Goal: Task Accomplishment & Management: Complete application form

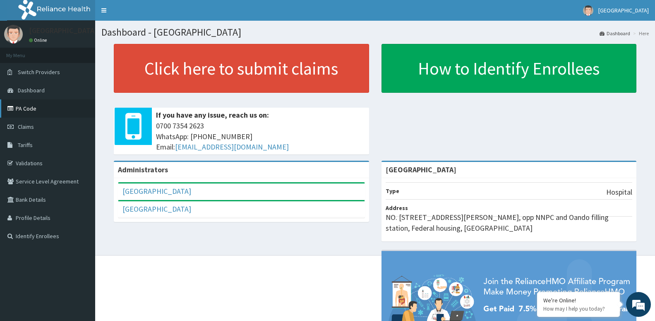
click at [41, 110] on link "PA Code" at bounding box center [47, 108] width 95 height 18
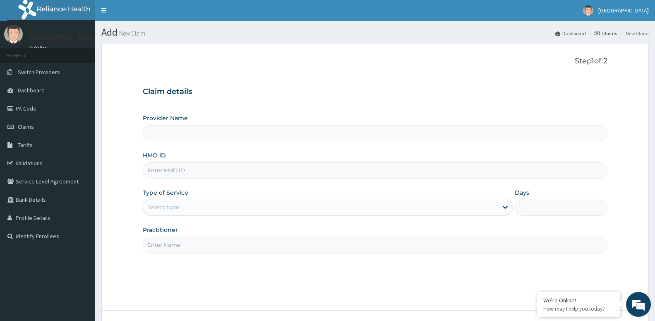
type input "[GEOGRAPHIC_DATA]"
click at [214, 170] on input "HMO ID" at bounding box center [375, 170] width 465 height 16
paste input "GTC/10614/D"
type input "GTC/10614/D"
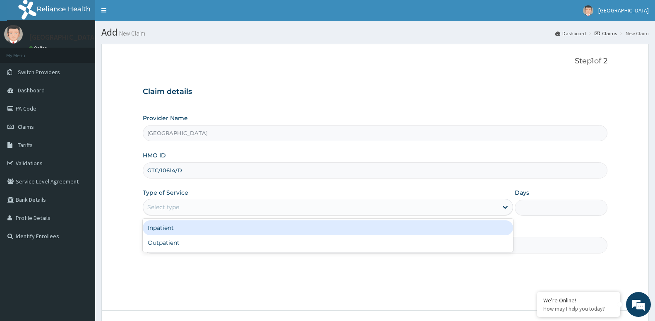
click at [478, 209] on div "Select type" at bounding box center [320, 206] width 355 height 13
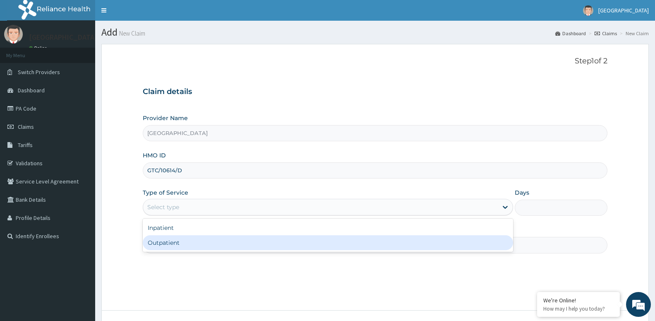
click at [452, 247] on div "Outpatient" at bounding box center [328, 242] width 371 height 15
type input "1"
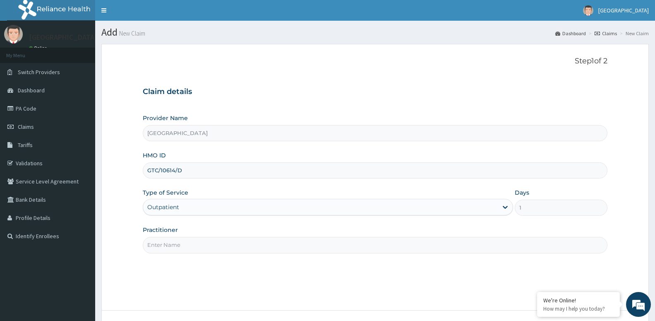
click at [337, 249] on input "Practitioner" at bounding box center [375, 245] width 465 height 16
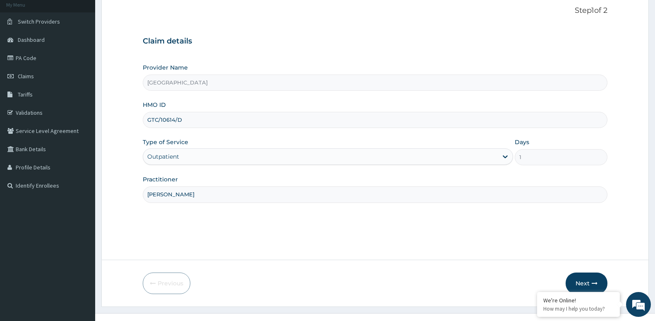
scroll to position [51, 0]
type input "DR OGUMA"
click at [587, 282] on button "Next" at bounding box center [587, 283] width 42 height 22
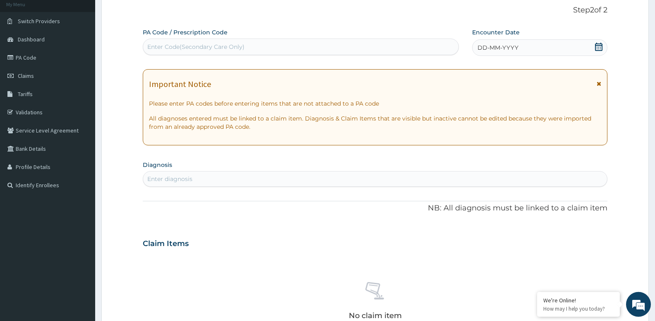
click at [203, 47] on div "Enter Code(Secondary Care Only)" at bounding box center [195, 47] width 97 height 8
paste input "PA/0B3C9B"
type input "PA/0B3C9B"
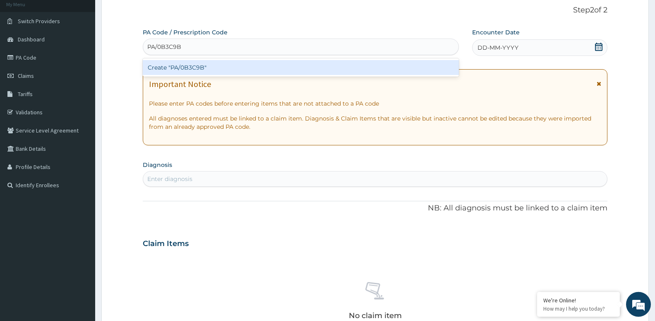
click at [201, 65] on div "Create "PA/0B3C9B"" at bounding box center [301, 67] width 316 height 15
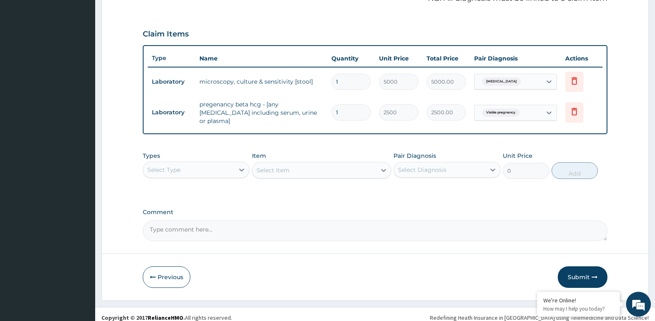
scroll to position [265, 0]
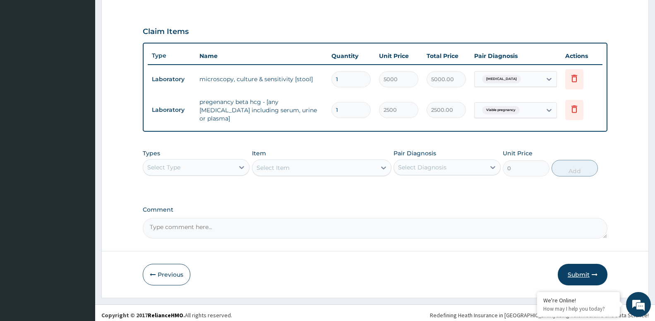
click at [581, 271] on button "Submit" at bounding box center [583, 275] width 50 height 22
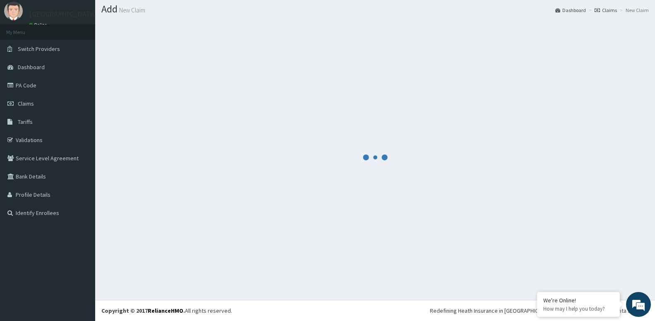
scroll to position [23, 0]
